Goal: Complete application form

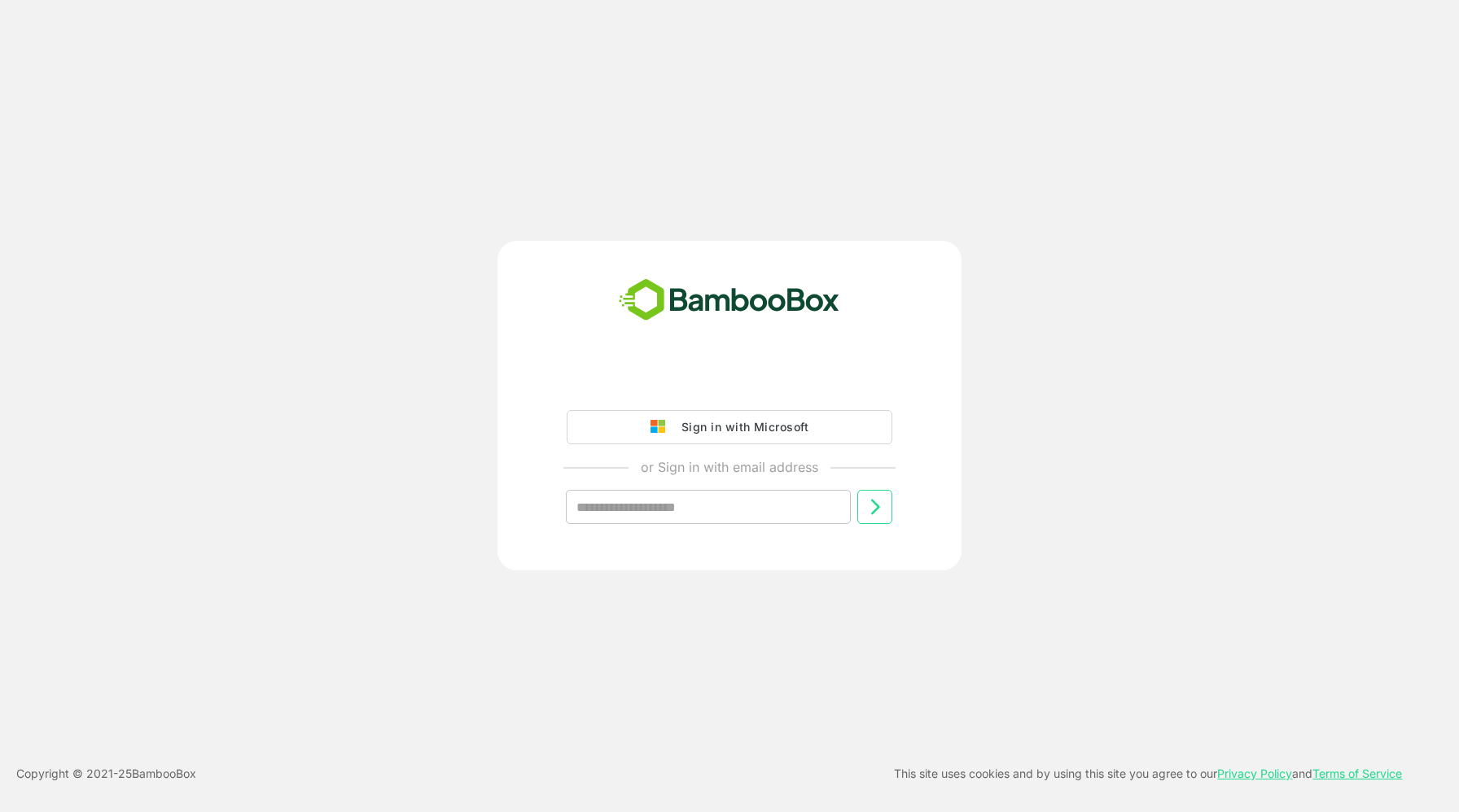
click at [727, 513] on input "text" at bounding box center [708, 507] width 285 height 34
type input "**********"
click at [882, 516] on icon at bounding box center [875, 507] width 20 height 20
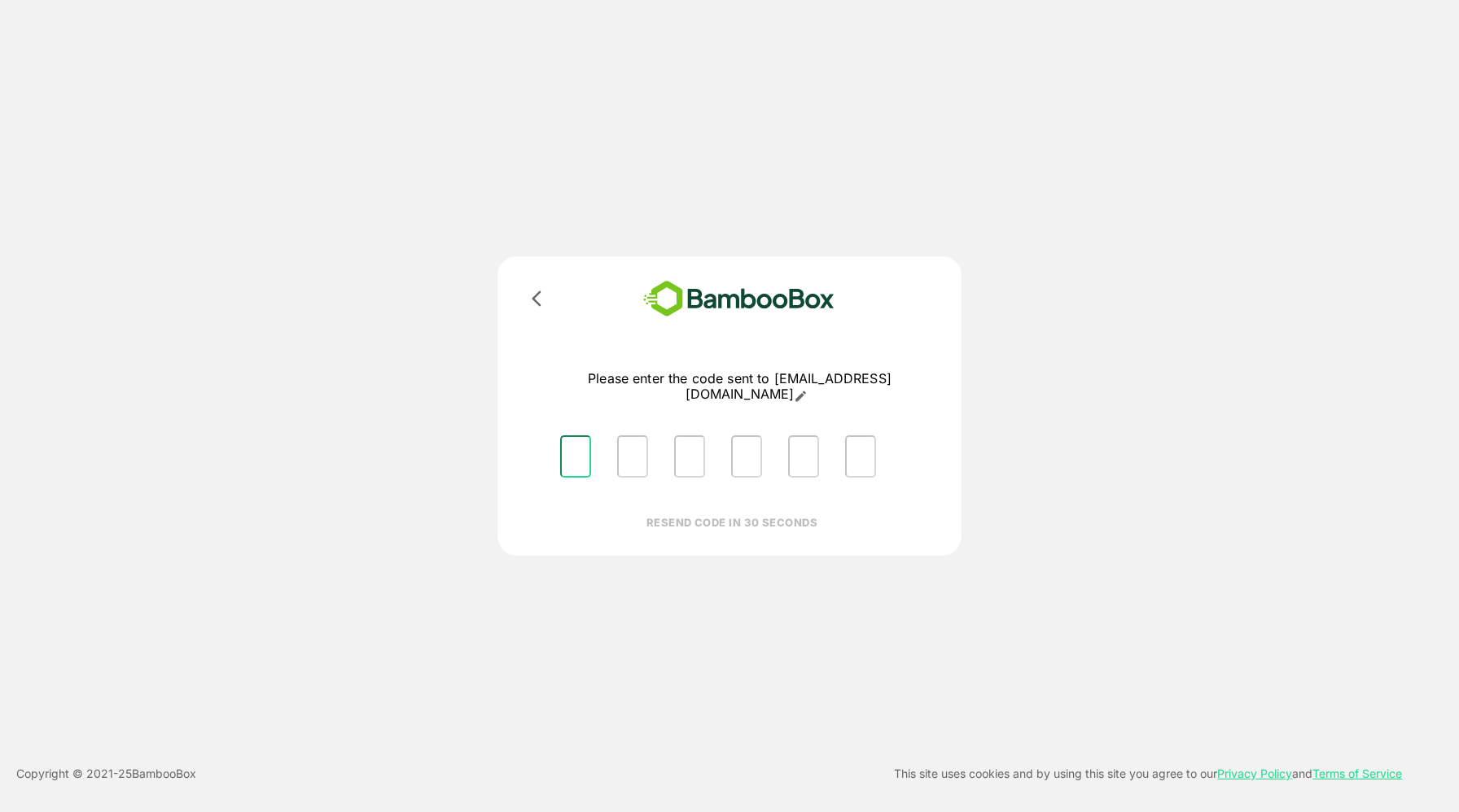
click at [576, 448] on input "Please enter OTP character 1" at bounding box center [575, 456] width 31 height 42
type input "*"
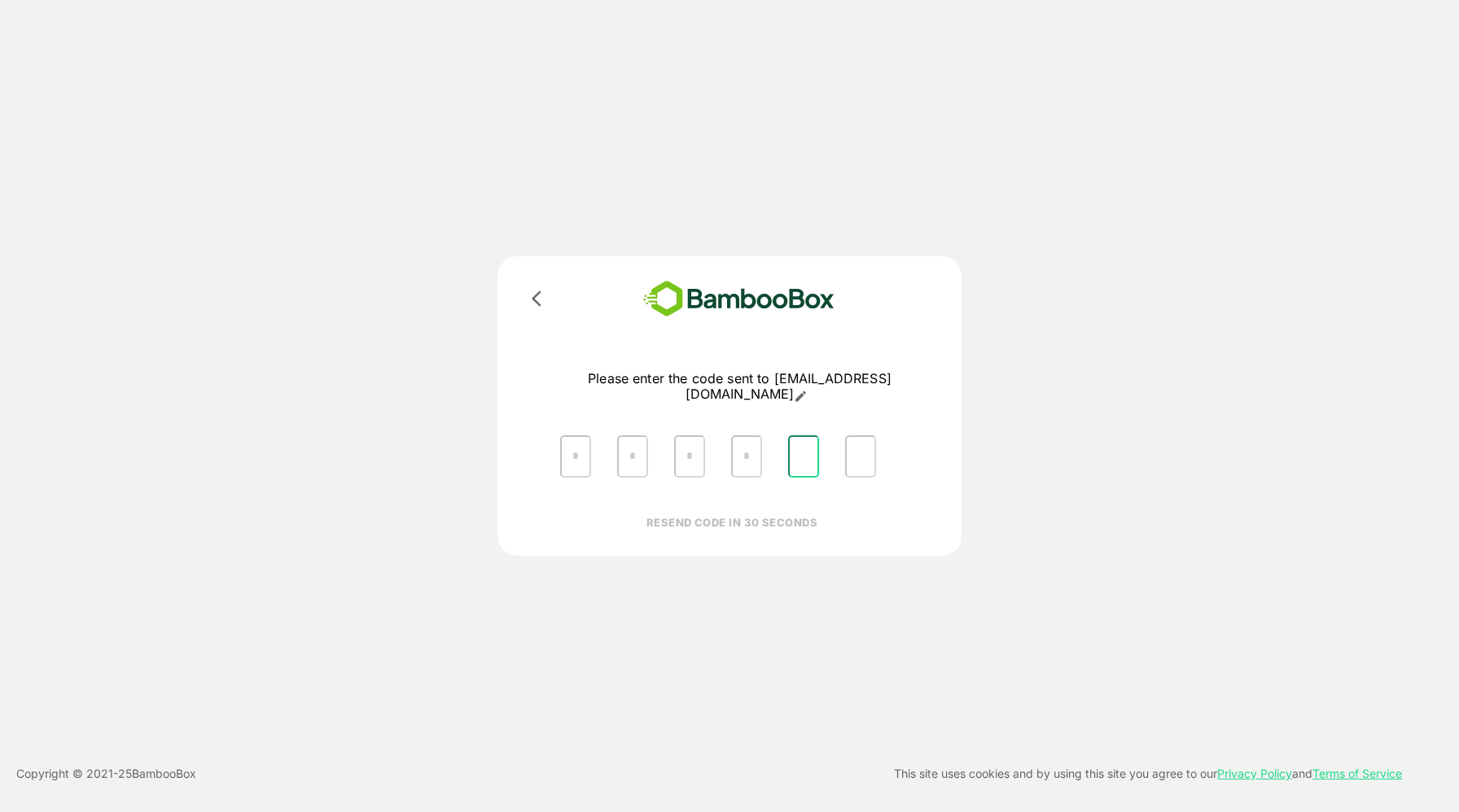
type input "*"
click at [576, 448] on input "Please enter OTP character 1" at bounding box center [575, 456] width 31 height 42
type input "*"
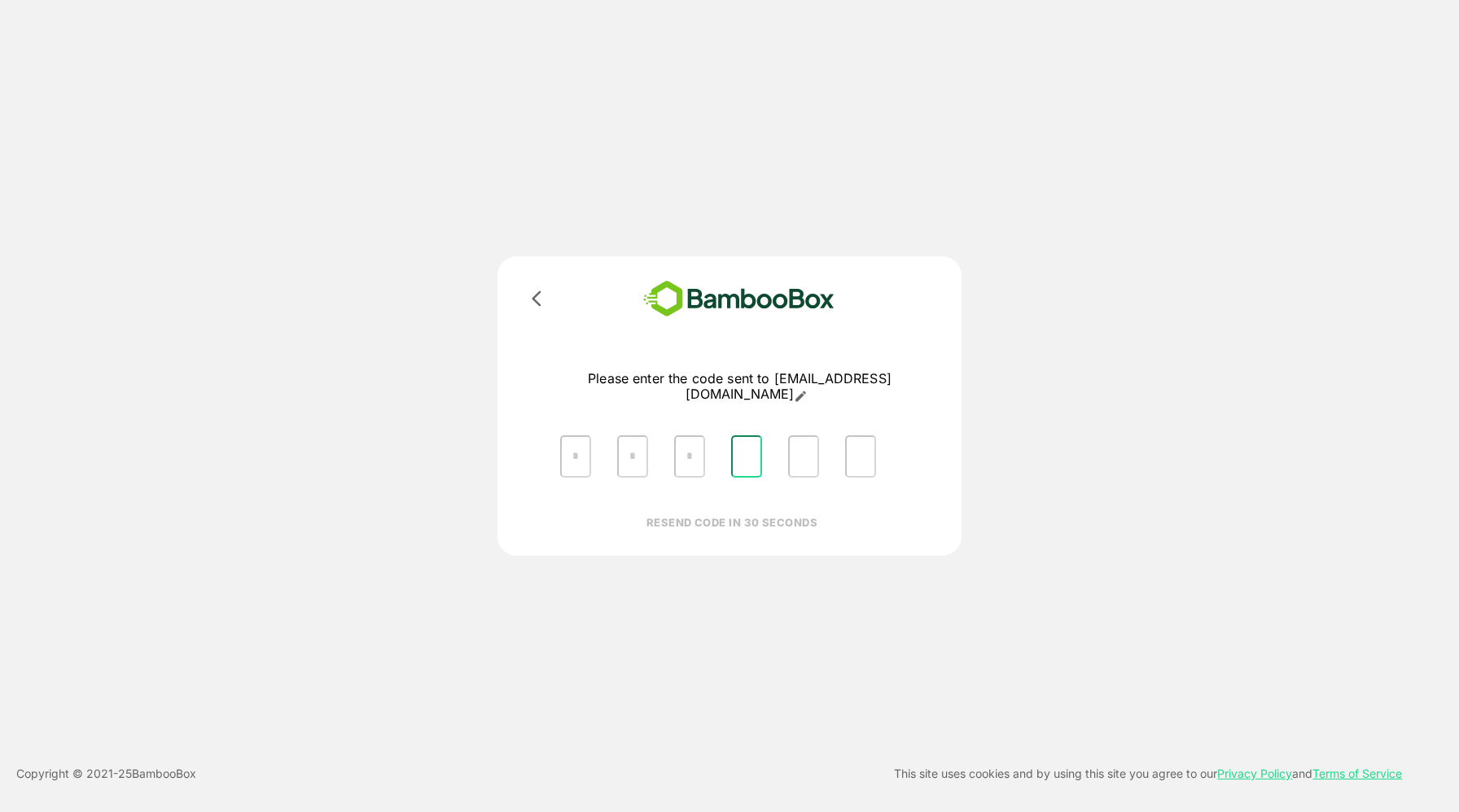
type input "*"
click at [870, 449] on input "Please enter OTP character 6" at bounding box center [860, 456] width 31 height 42
click at [735, 530] on p "RESEND CODE" at bounding box center [732, 538] width 186 height 18
click at [576, 448] on input "Please enter OTP character 1" at bounding box center [575, 456] width 31 height 42
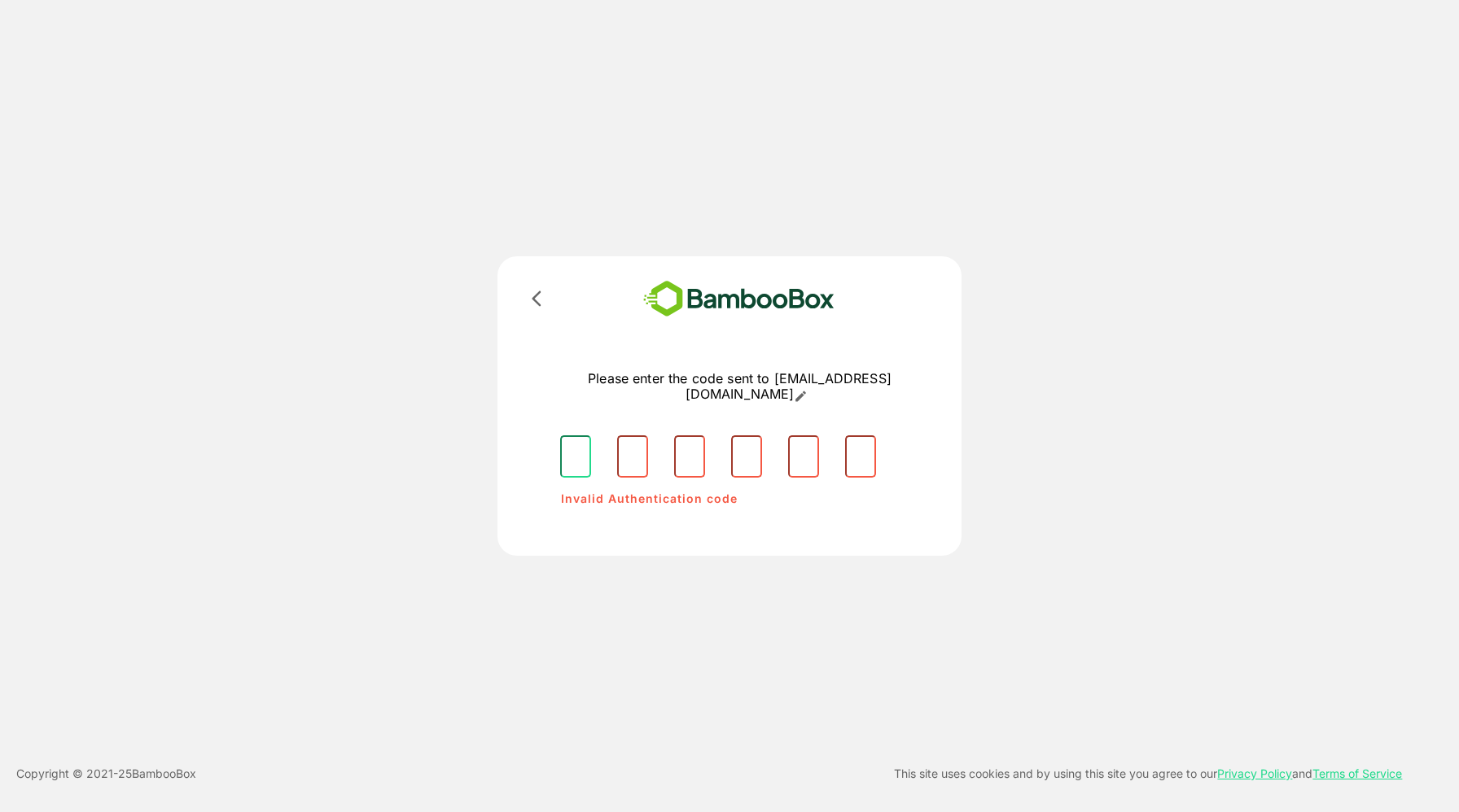
type input "*"
